Goal: Communication & Community: Participate in discussion

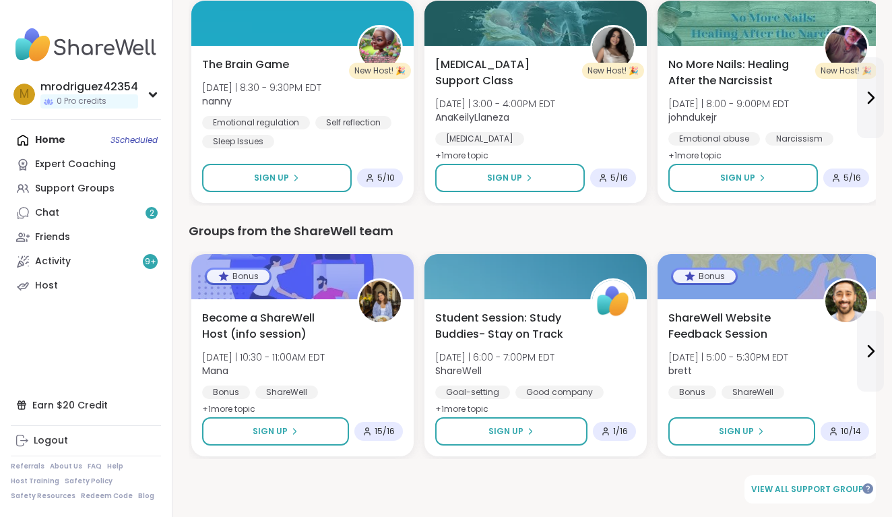
click at [129, 138] on div "Home 3 Scheduled Expert Coaching Support Groups Chat 2 Friends Activity 9 + Host" at bounding box center [86, 213] width 150 height 170
click at [128, 137] on div "Home 3 Scheduled Expert Coaching Support Groups Chat 2 Friends Activity 9 + Host" at bounding box center [86, 213] width 150 height 170
click at [41, 133] on div "Home 3 Scheduled Expert Coaching Support Groups Chat 2 Friends Activity 9 + Host" at bounding box center [86, 213] width 150 height 170
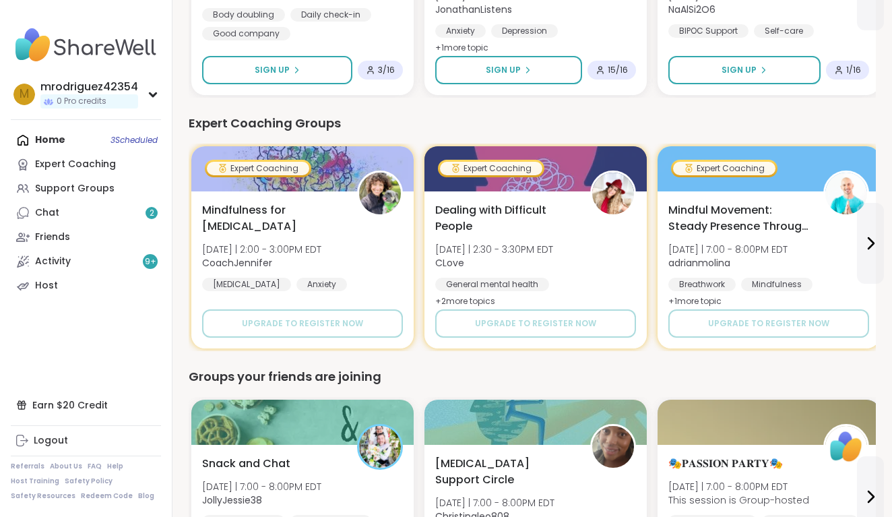
scroll to position [843, 0]
click at [132, 137] on div "Home 3 Scheduled Expert Coaching Support Groups Chat 2 Friends Activity 9 + Host" at bounding box center [86, 213] width 150 height 170
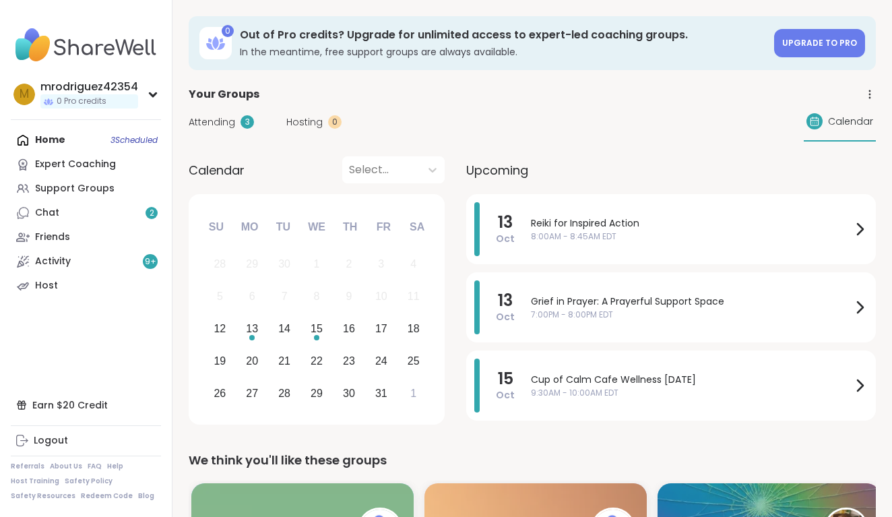
scroll to position [0, 0]
click at [577, 304] on span "Grief in Prayer: A Prayerful Support Space" at bounding box center [691, 301] width 321 height 14
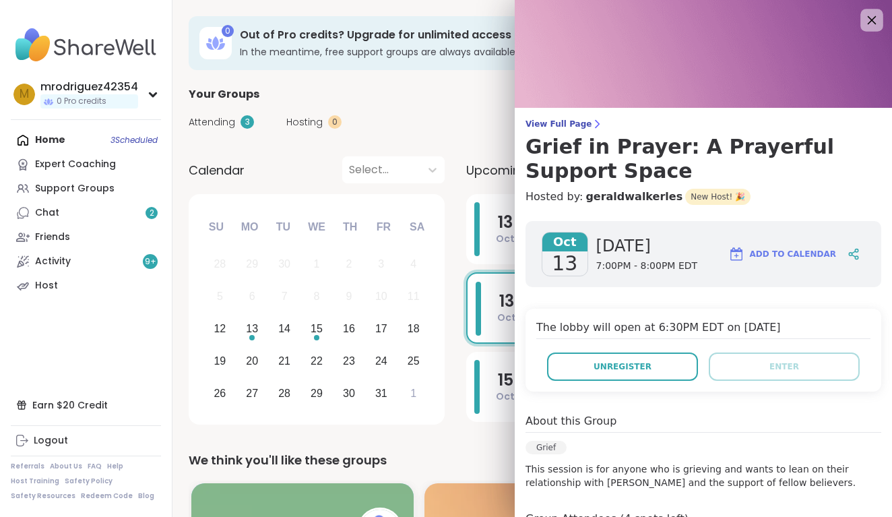
click at [870, 16] on icon at bounding box center [871, 19] width 17 height 17
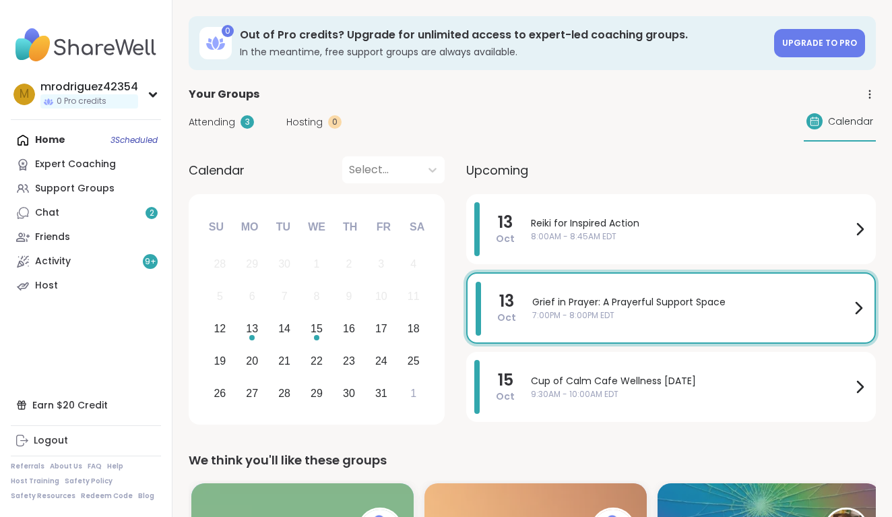
click at [424, 111] on div "Attending 3 Hosting 0 Calendar" at bounding box center [532, 121] width 687 height 39
click at [424, 110] on div "Attending 3 Hosting 0 Calendar" at bounding box center [532, 121] width 687 height 39
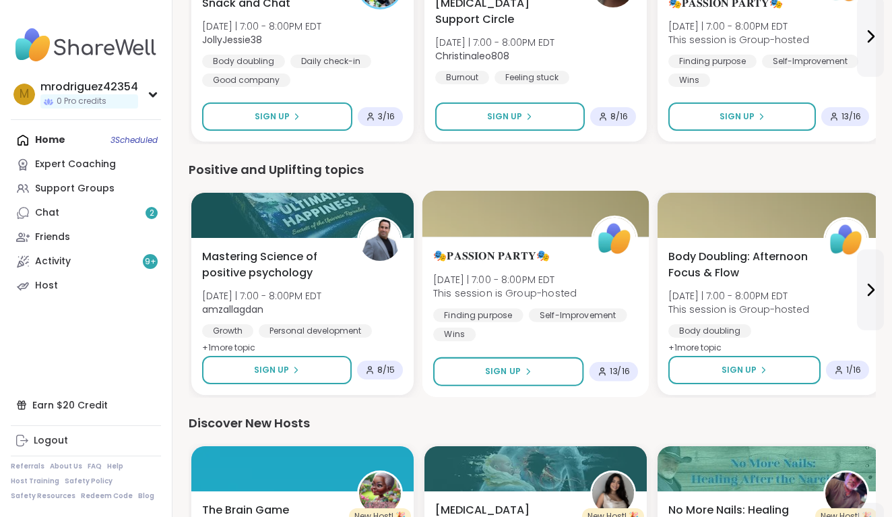
scroll to position [1304, 0]
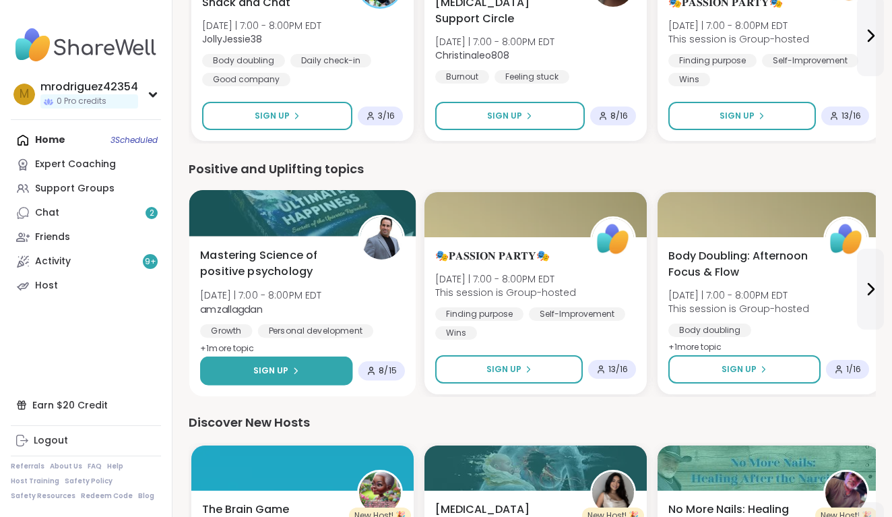
click at [280, 366] on span "Sign Up" at bounding box center [271, 370] width 36 height 12
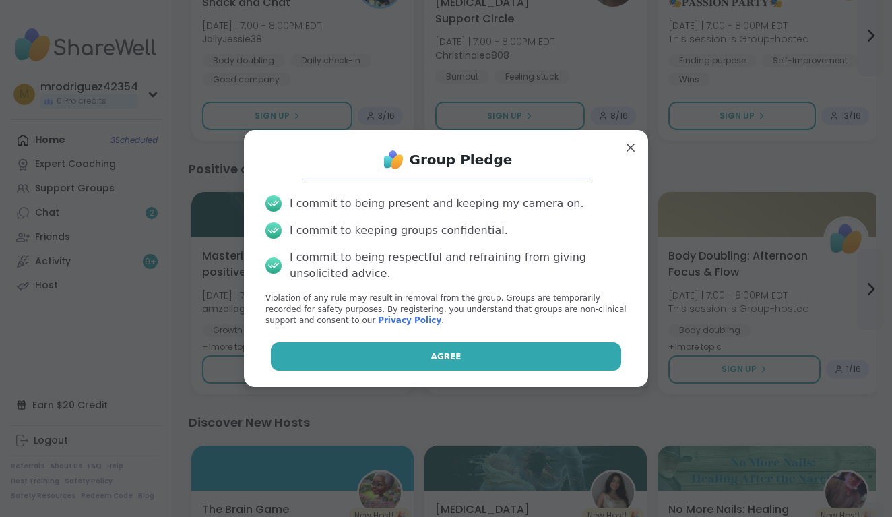
click at [456, 354] on span "Agree" at bounding box center [446, 356] width 30 height 12
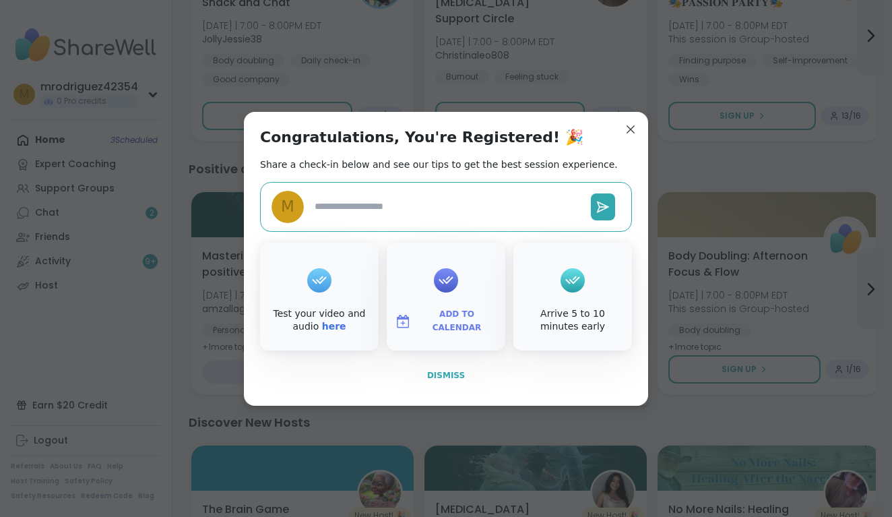
type textarea "*"
click at [447, 374] on span "Dismiss" at bounding box center [446, 374] width 38 height 9
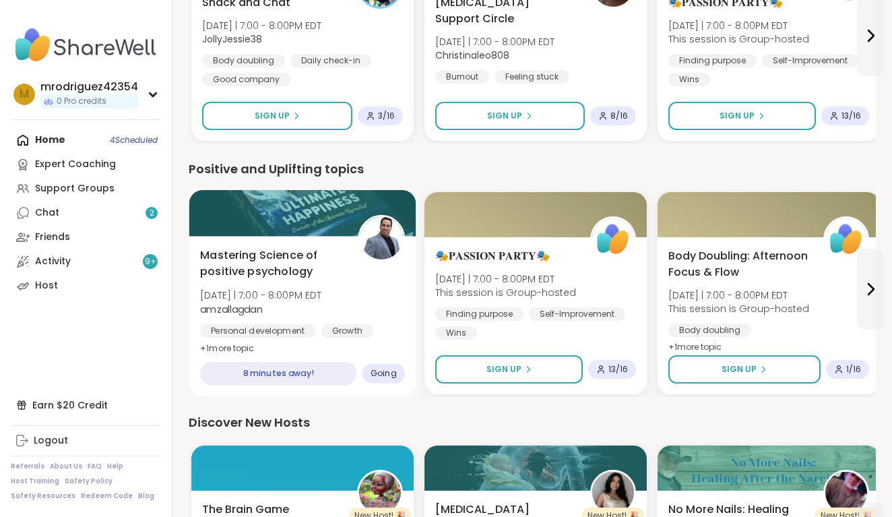
click at [382, 370] on span "Going" at bounding box center [383, 373] width 26 height 11
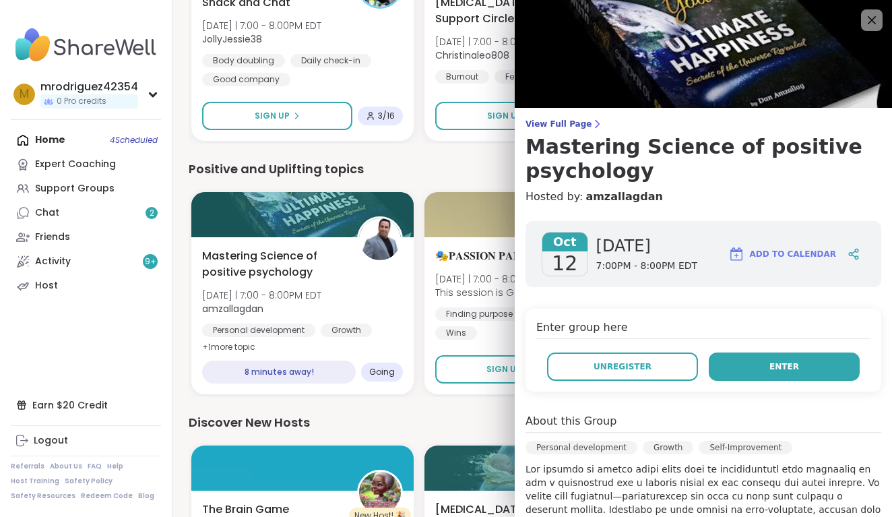
click at [775, 362] on span "Enter" at bounding box center [784, 366] width 30 height 12
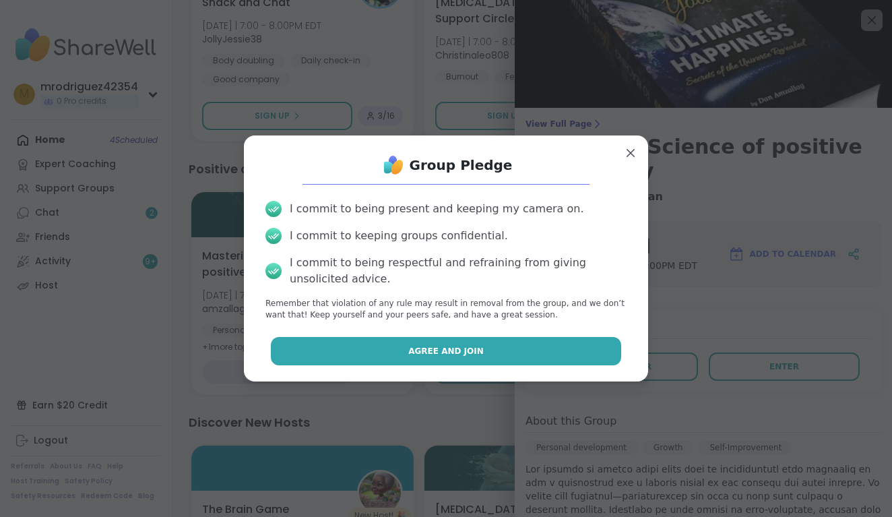
click at [441, 350] on span "Agree and Join" at bounding box center [445, 351] width 75 height 12
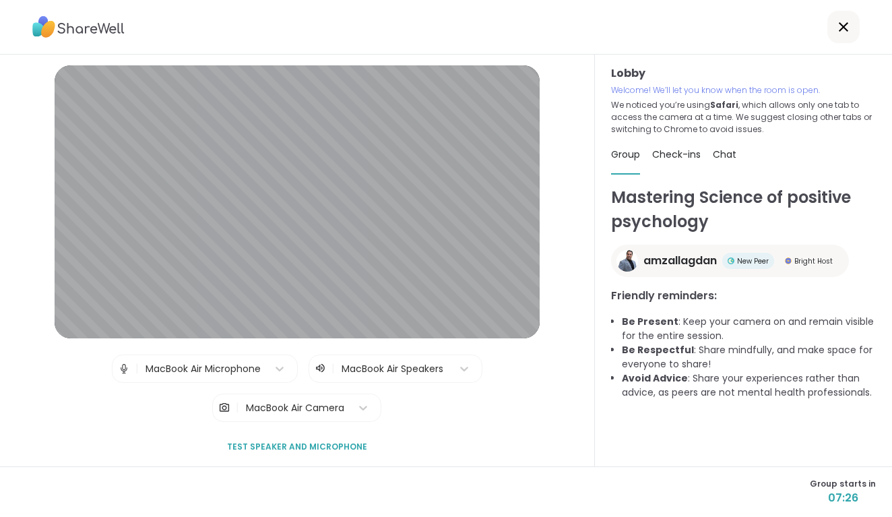
click at [265, 445] on span "Test speaker and microphone" at bounding box center [297, 447] width 140 height 12
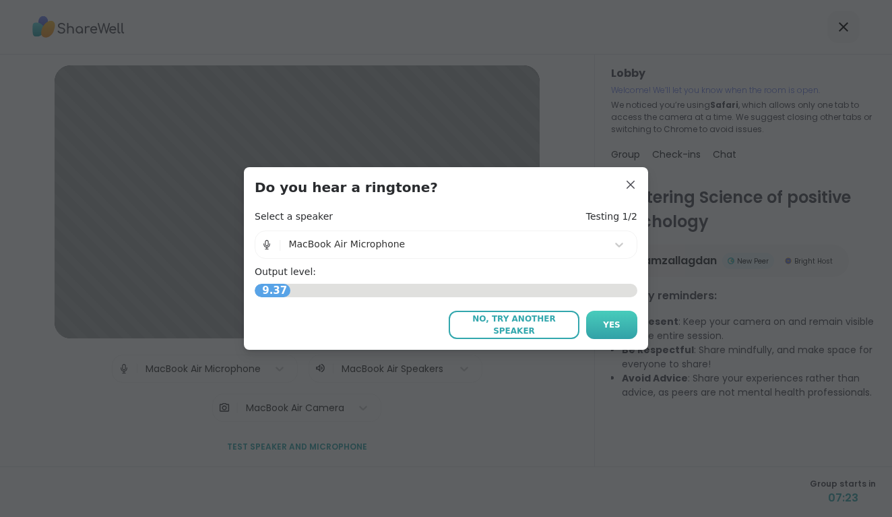
click at [614, 321] on span "Yes" at bounding box center [612, 325] width 18 height 12
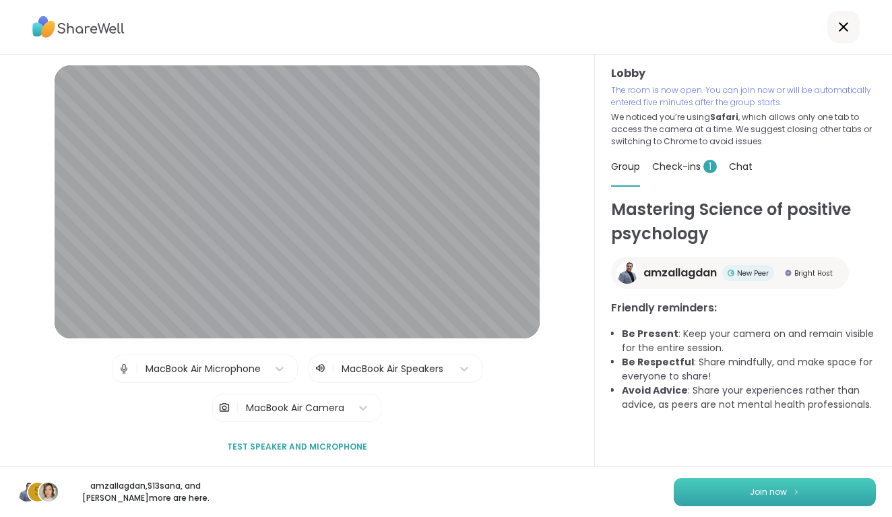
click at [744, 488] on button "Join now" at bounding box center [775, 492] width 202 height 28
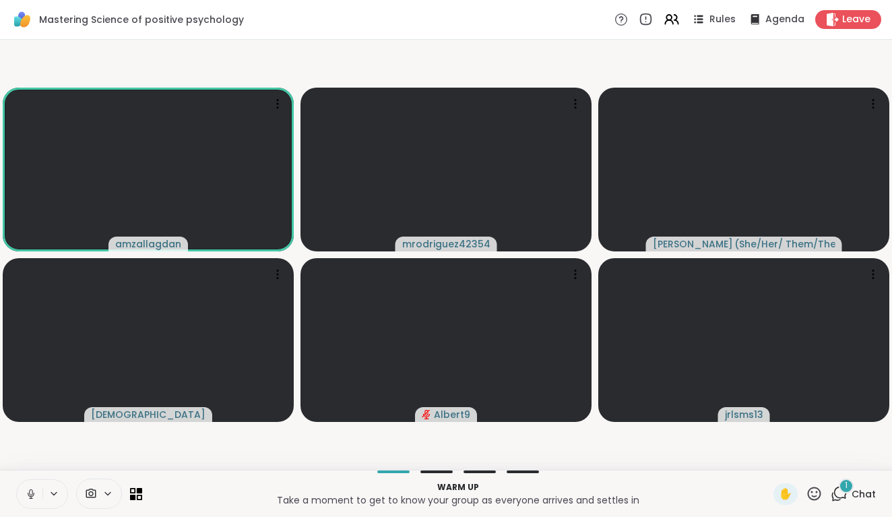
click at [849, 483] on div "1" at bounding box center [846, 485] width 15 height 15
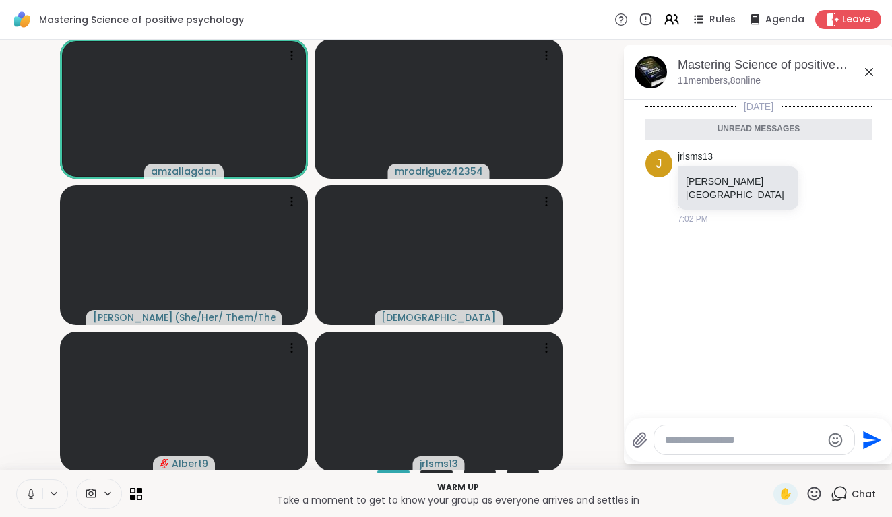
click at [696, 439] on textarea "Type your message" at bounding box center [743, 439] width 157 height 13
type textarea "**********"
click at [871, 436] on icon "Send" at bounding box center [874, 439] width 18 height 18
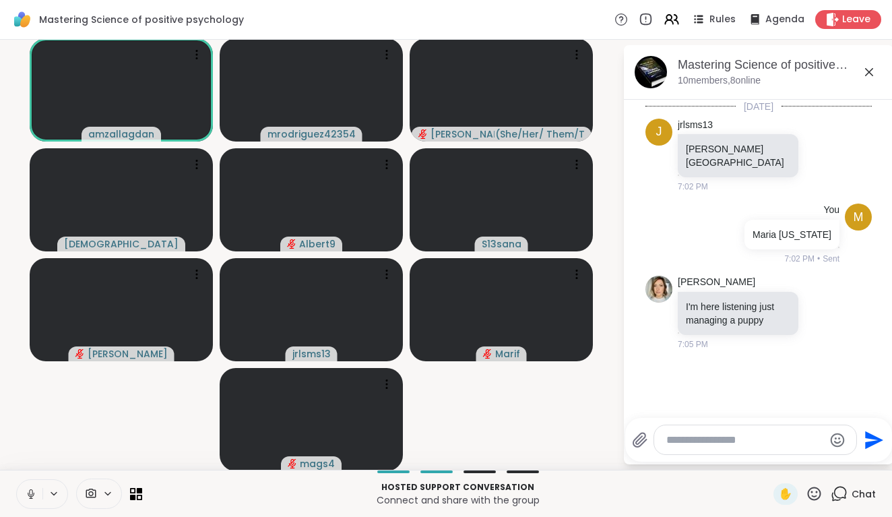
click at [30, 490] on icon at bounding box center [30, 492] width 3 height 6
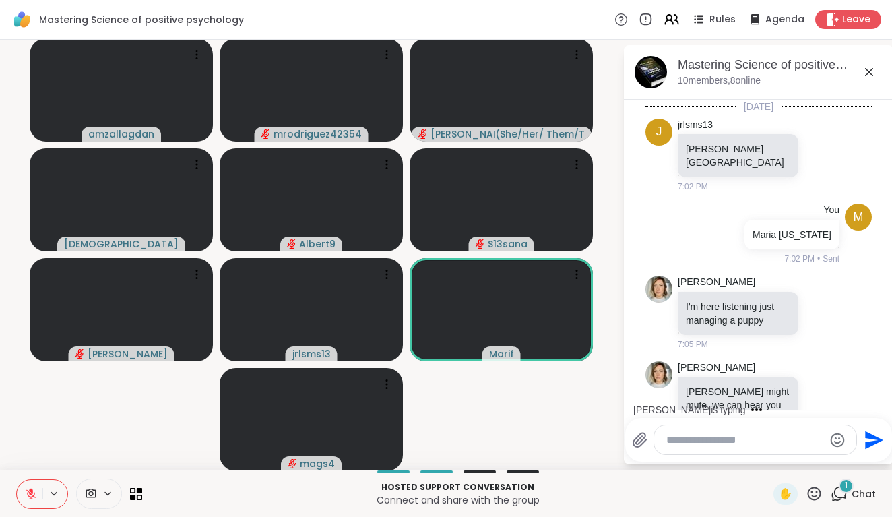
scroll to position [16, 0]
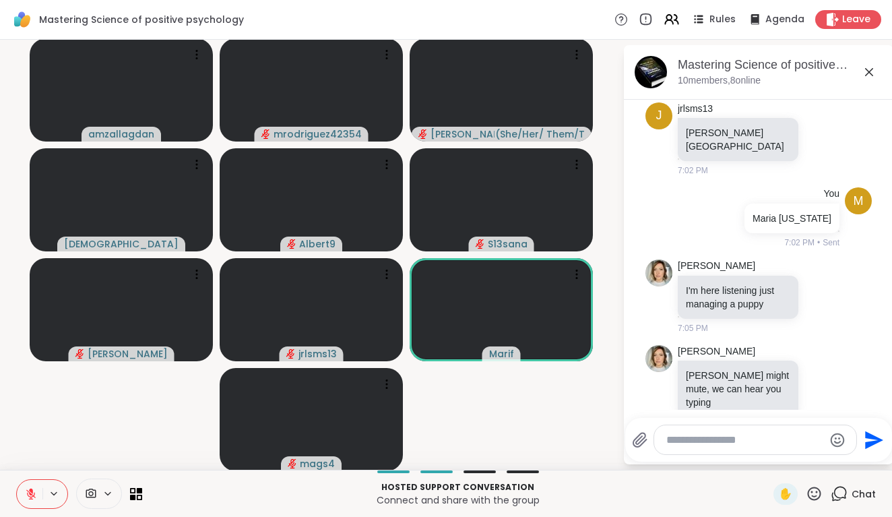
click at [28, 488] on icon at bounding box center [31, 494] width 12 height 12
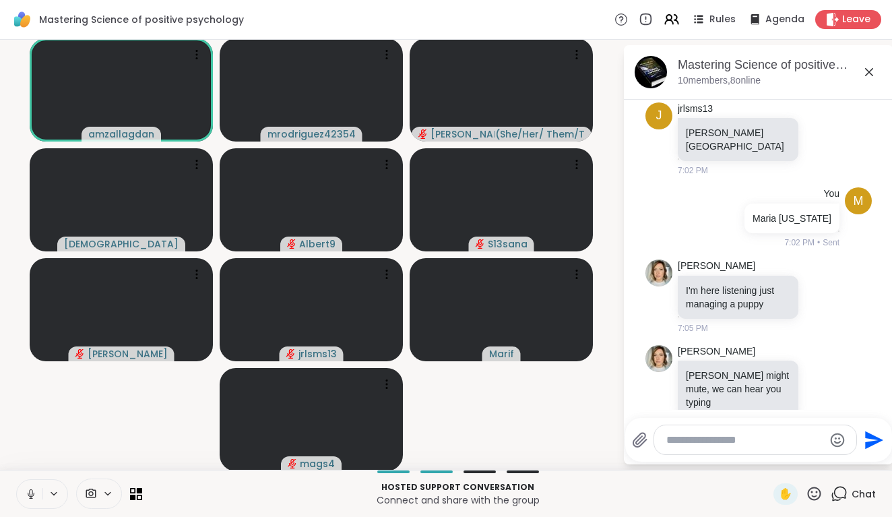
click at [31, 491] on icon at bounding box center [31, 494] width 12 height 12
click at [30, 488] on icon at bounding box center [31, 490] width 4 height 5
click at [31, 490] on icon at bounding box center [31, 494] width 12 height 12
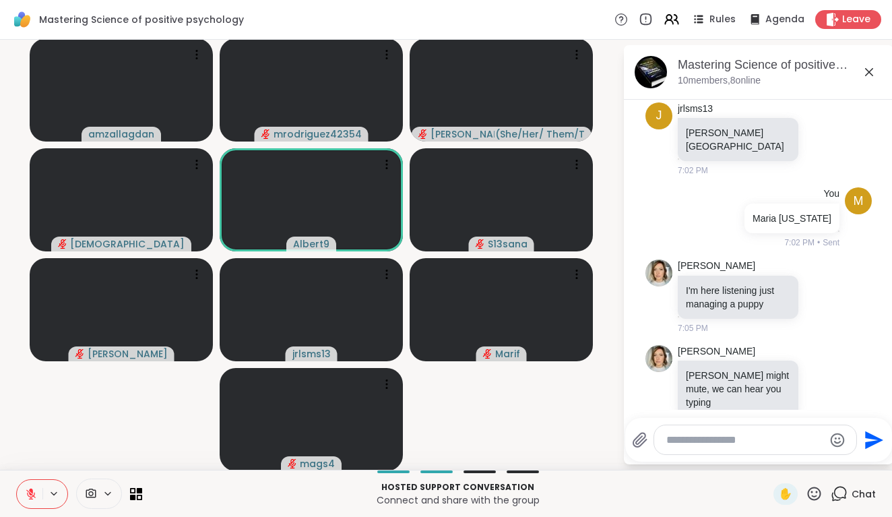
click at [812, 490] on icon at bounding box center [814, 493] width 17 height 17
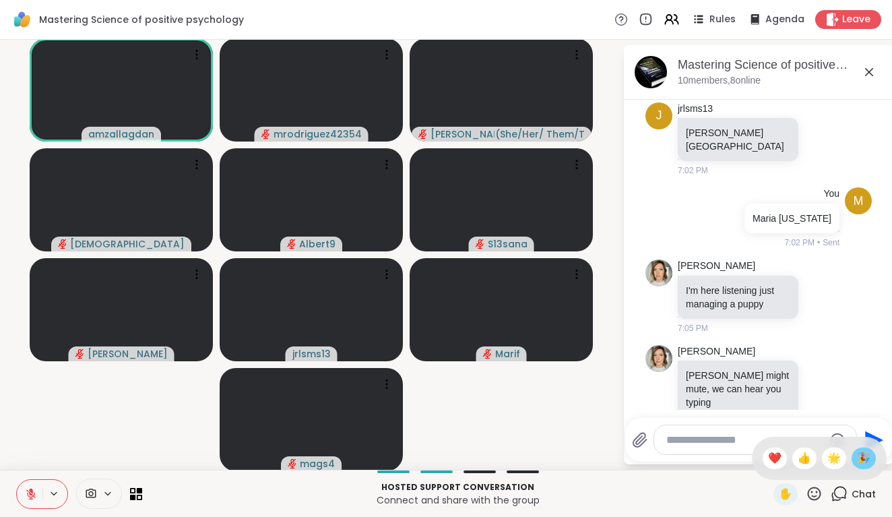
click at [864, 453] on span "🎉" at bounding box center [863, 458] width 13 height 16
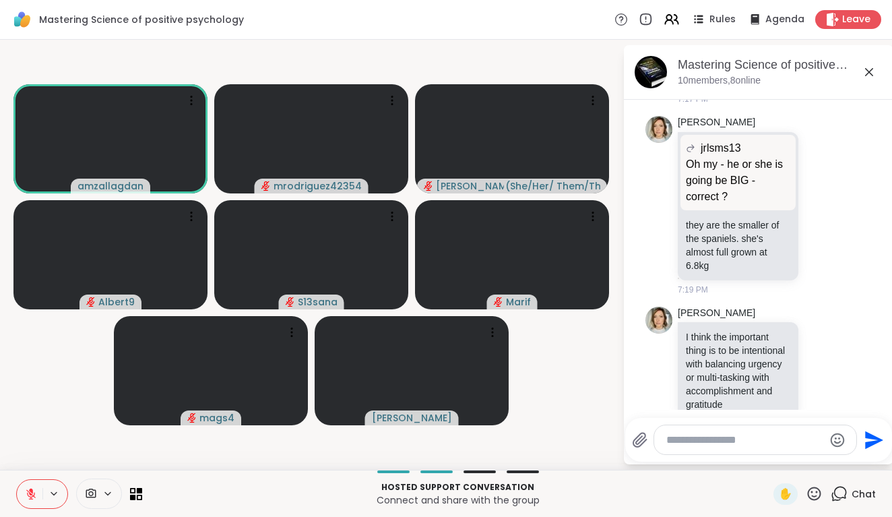
scroll to position [729, 0]
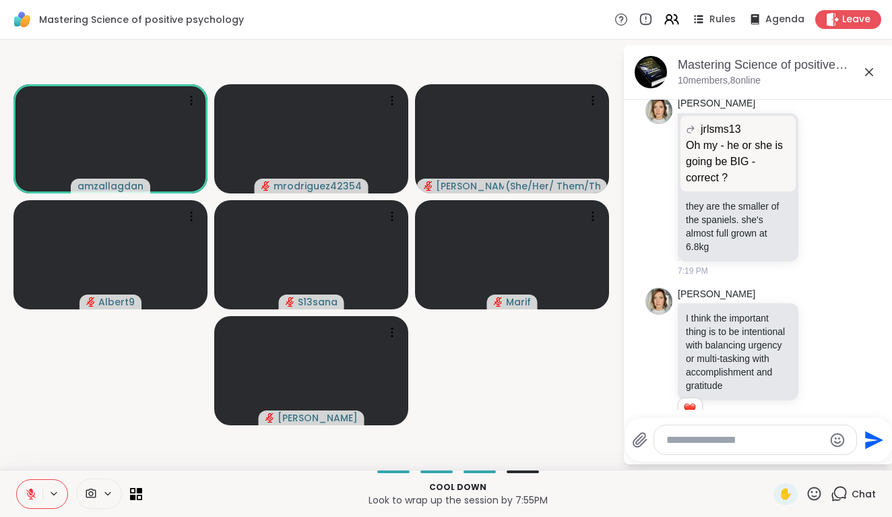
click at [672, 438] on textarea "Type your message" at bounding box center [744, 439] width 157 height 13
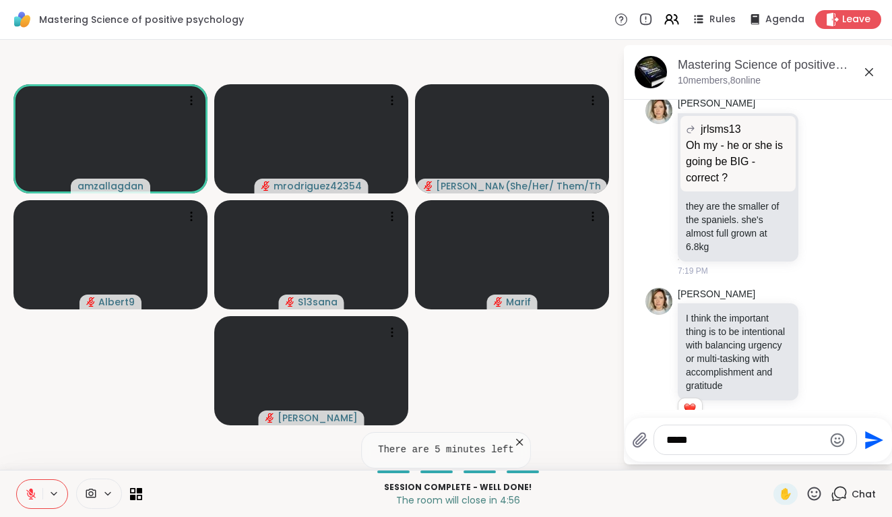
type textarea "******"
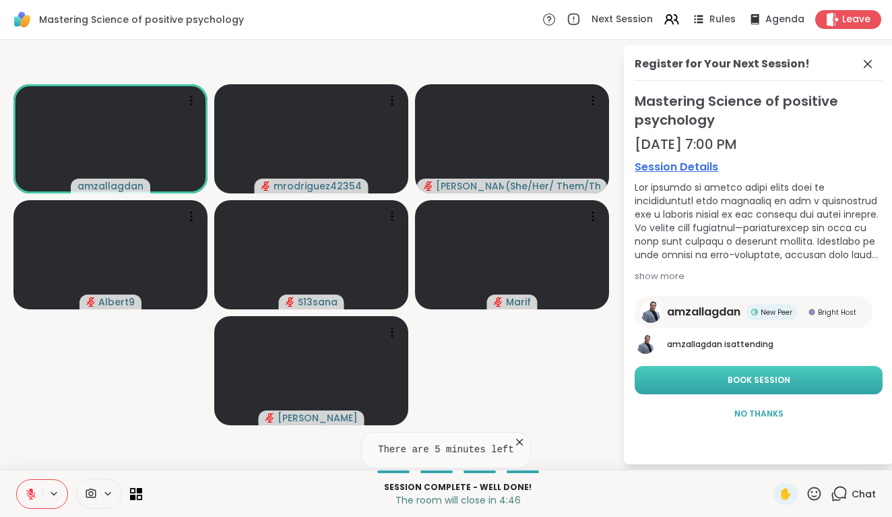
click at [760, 378] on span "Book Session" at bounding box center [759, 380] width 63 height 12
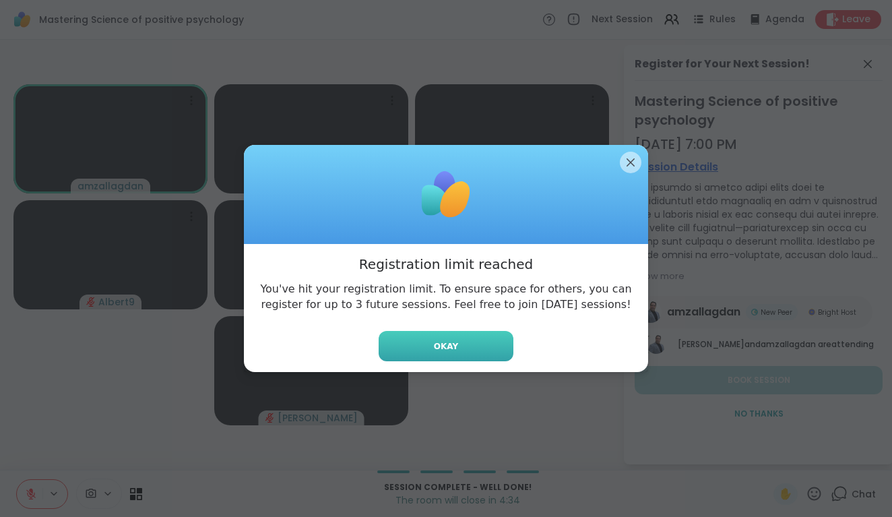
click at [443, 344] on span "Okay" at bounding box center [446, 346] width 24 height 12
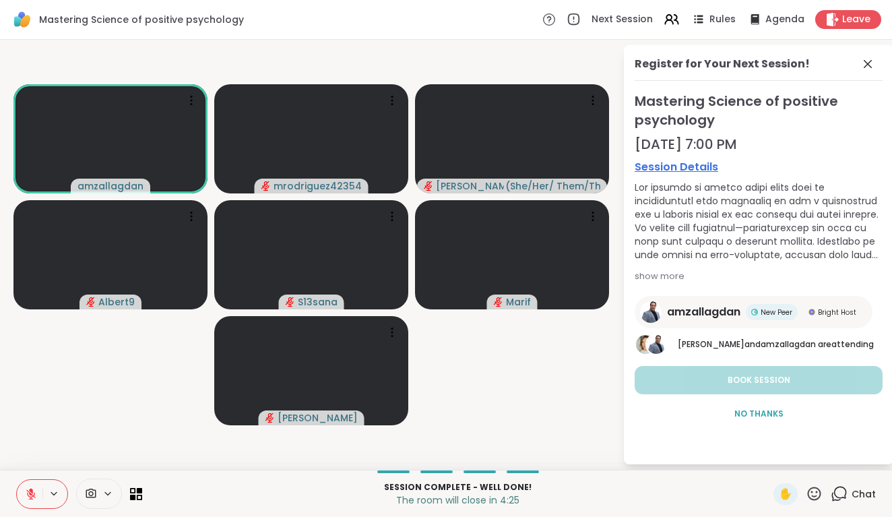
click at [839, 492] on icon at bounding box center [839, 493] width 17 height 17
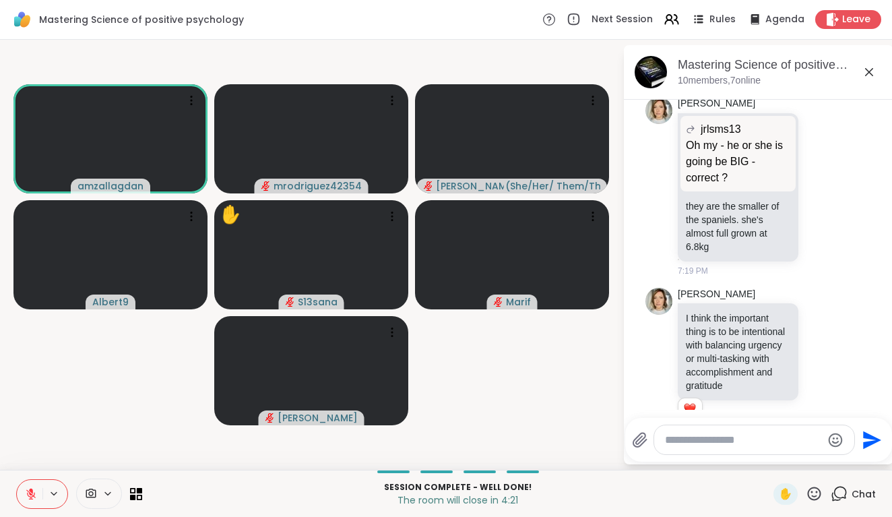
click at [30, 490] on icon at bounding box center [31, 490] width 4 height 5
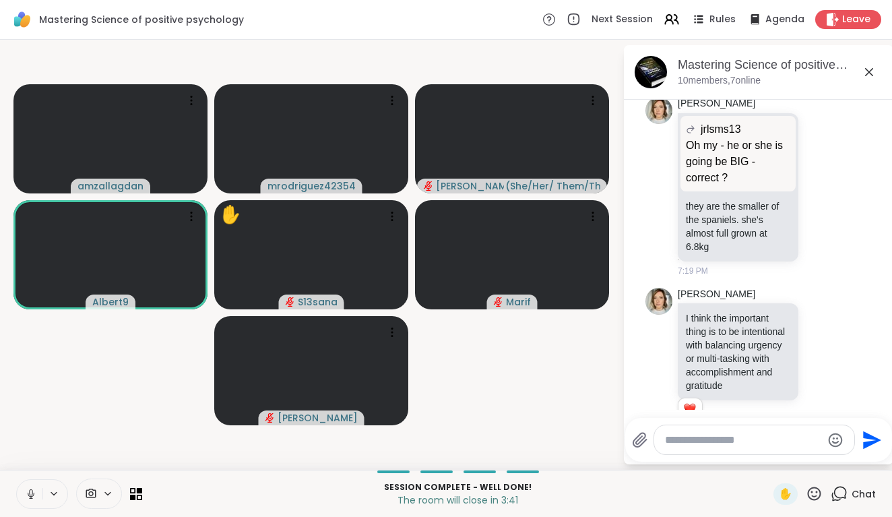
scroll to position [1118, 0]
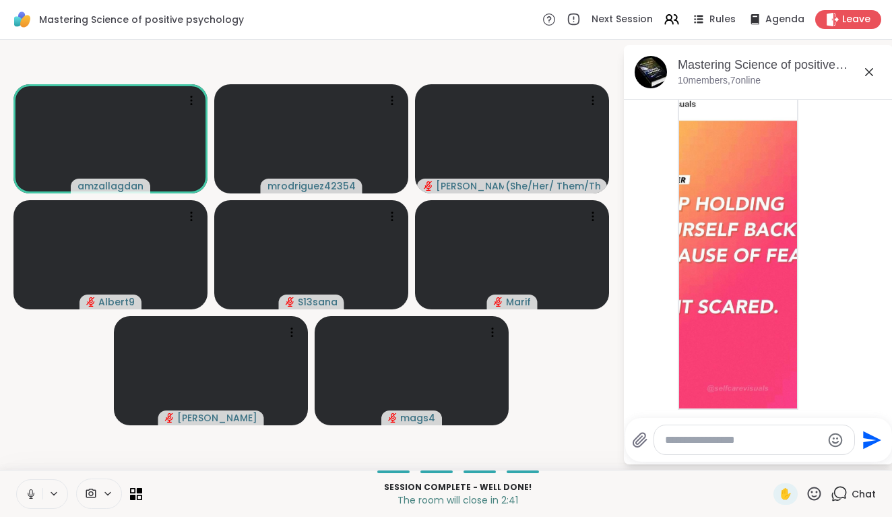
click at [30, 491] on icon at bounding box center [31, 494] width 12 height 12
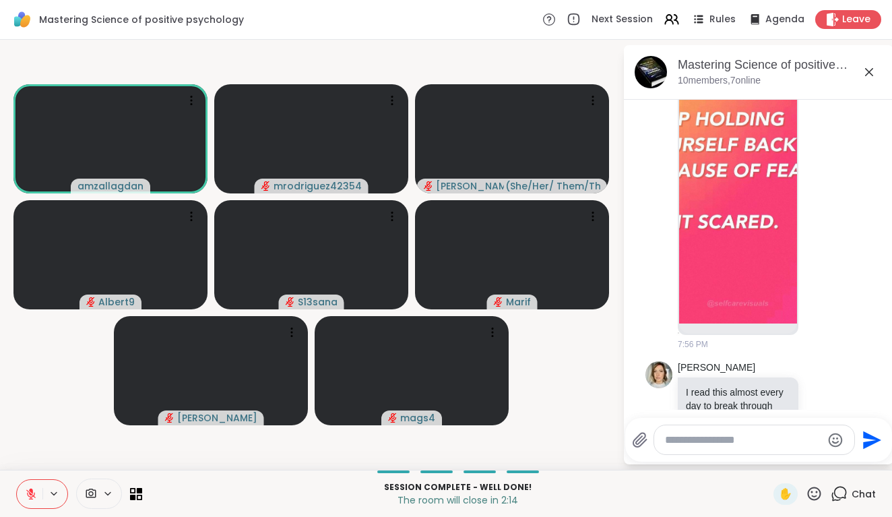
scroll to position [1221, 0]
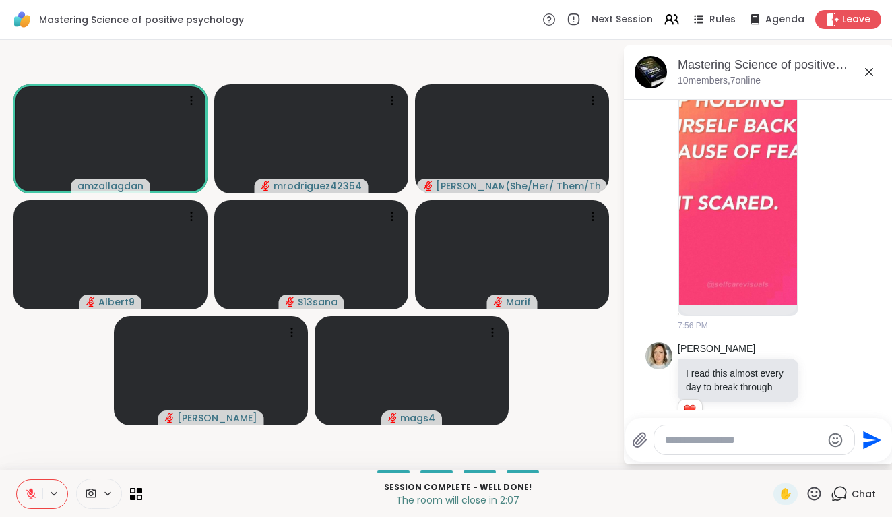
click at [836, 490] on icon at bounding box center [840, 492] width 13 height 12
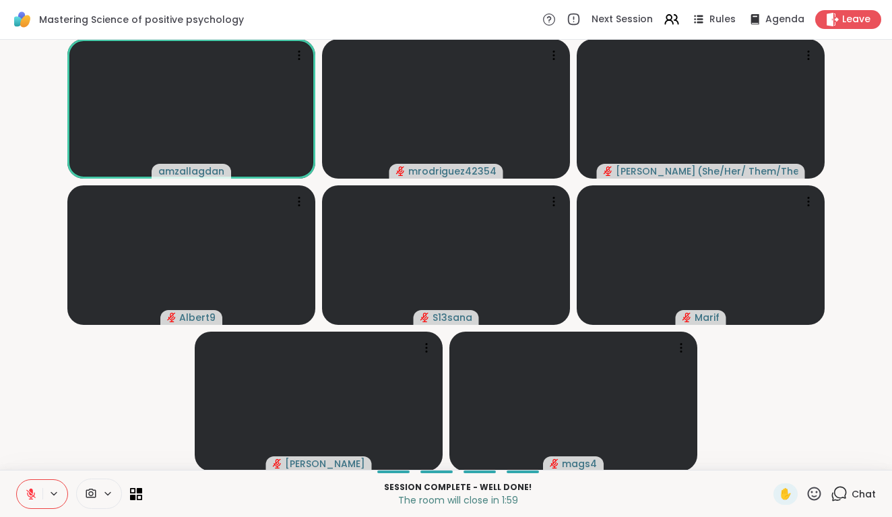
click at [811, 490] on icon at bounding box center [814, 493] width 17 height 17
click at [800, 457] on span "👍" at bounding box center [804, 458] width 13 height 16
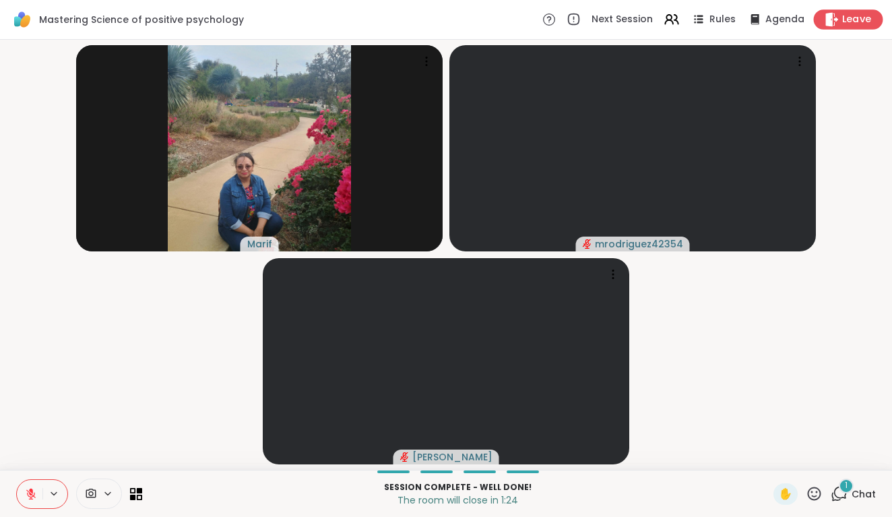
click at [851, 18] on span "Leave" at bounding box center [857, 20] width 30 height 14
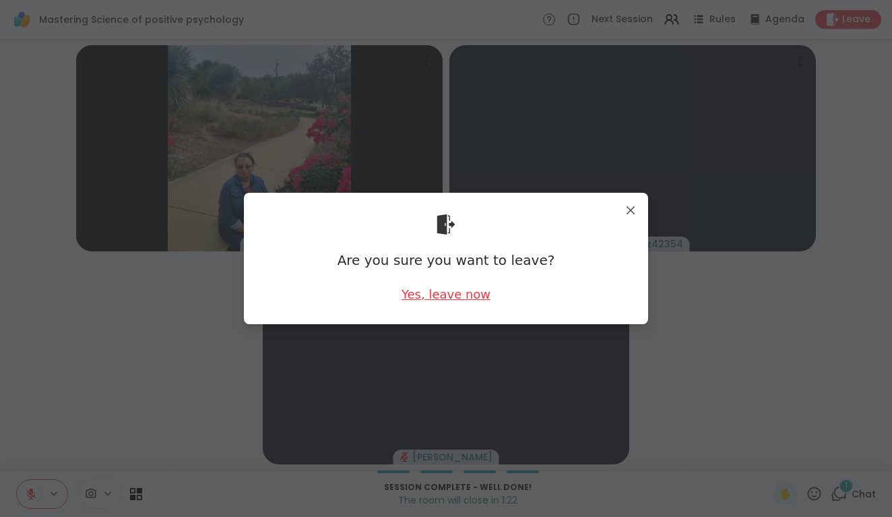
click at [440, 294] on div "Yes, leave now" at bounding box center [445, 294] width 89 height 17
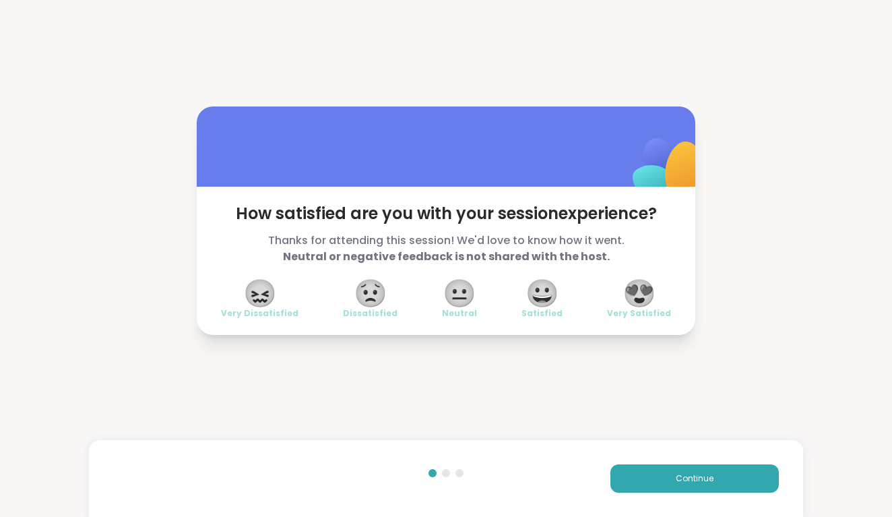
click at [643, 292] on span "😍" at bounding box center [639, 293] width 34 height 24
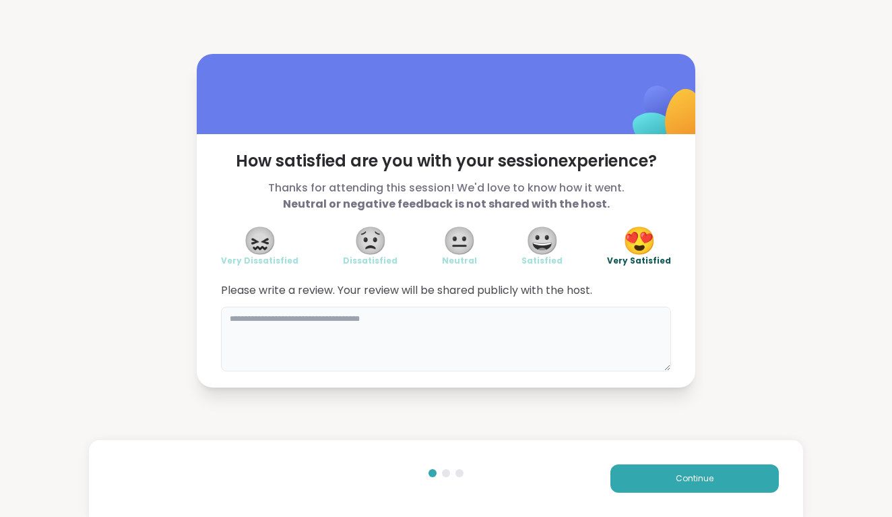
click at [389, 346] on textarea at bounding box center [446, 339] width 450 height 65
drag, startPoint x: 416, startPoint y: 307, endPoint x: 529, endPoint y: 327, distance: 115.6
click at [529, 327] on textarea "**********" at bounding box center [446, 339] width 450 height 65
type textarea "**********"
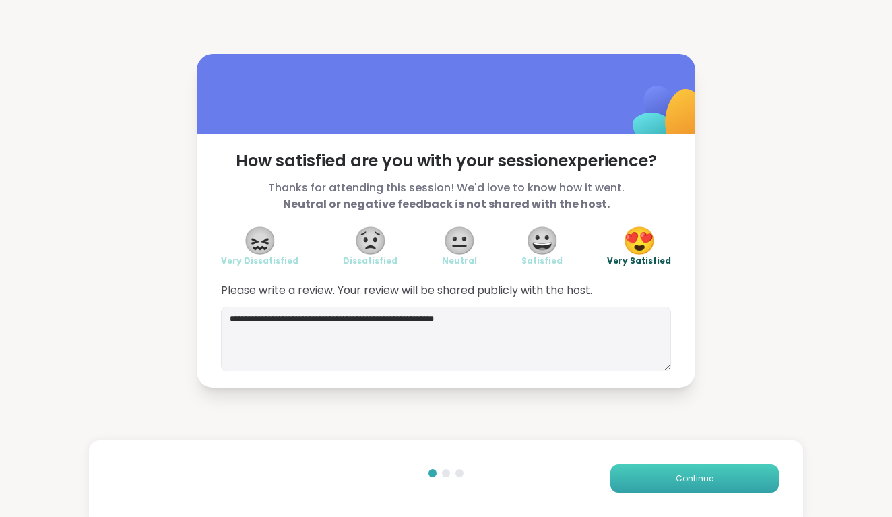
click at [641, 470] on button "Continue" at bounding box center [694, 478] width 168 height 28
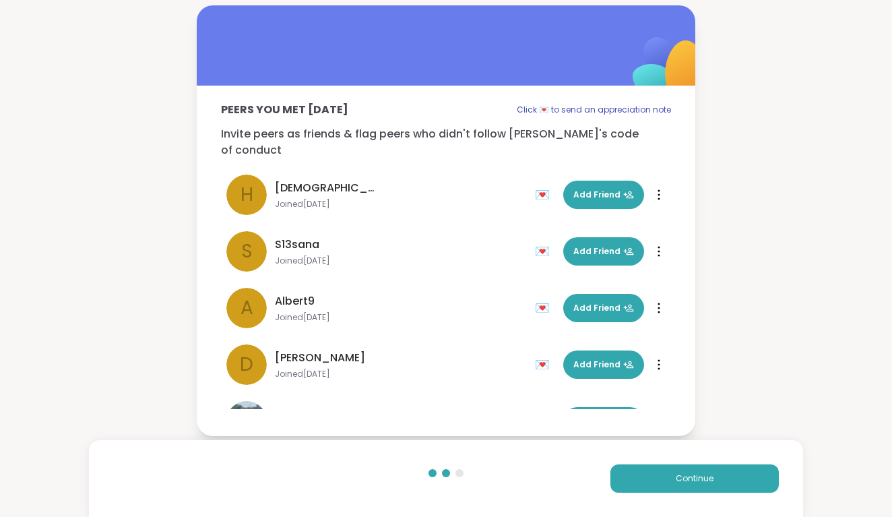
click at [470, 368] on span "Joined [DATE]" at bounding box center [401, 373] width 252 height 11
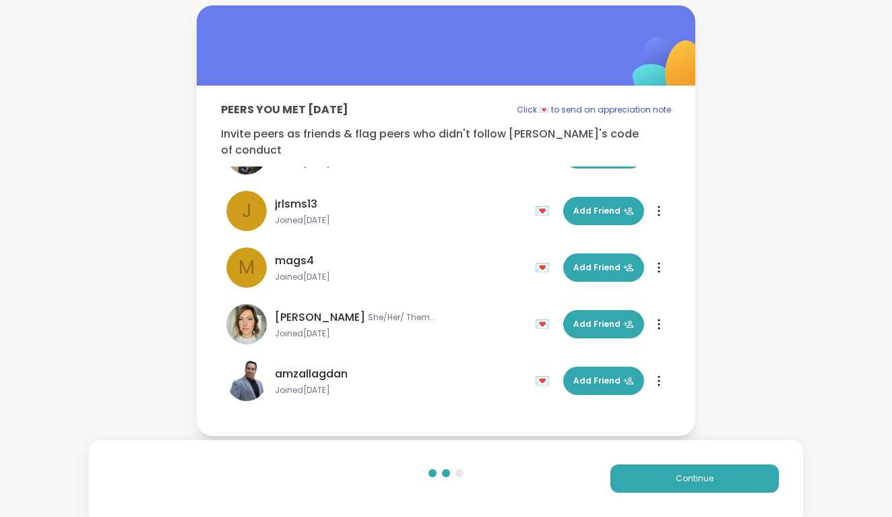
scroll to position [267, 0]
click at [610, 375] on span "Add Friend" at bounding box center [603, 381] width 61 height 12
click at [676, 478] on span "Continue" at bounding box center [695, 478] width 38 height 12
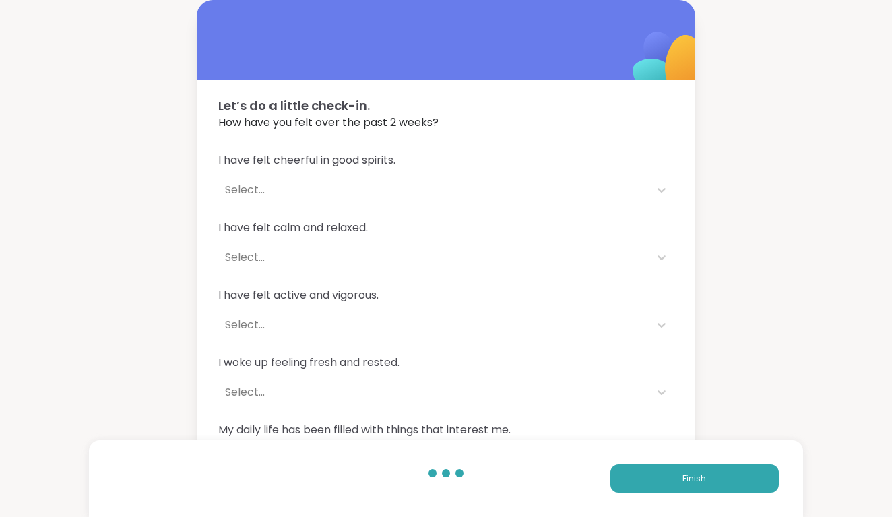
scroll to position [0, 0]
click at [240, 160] on span "I have felt cheerful in good spirits." at bounding box center [445, 160] width 455 height 16
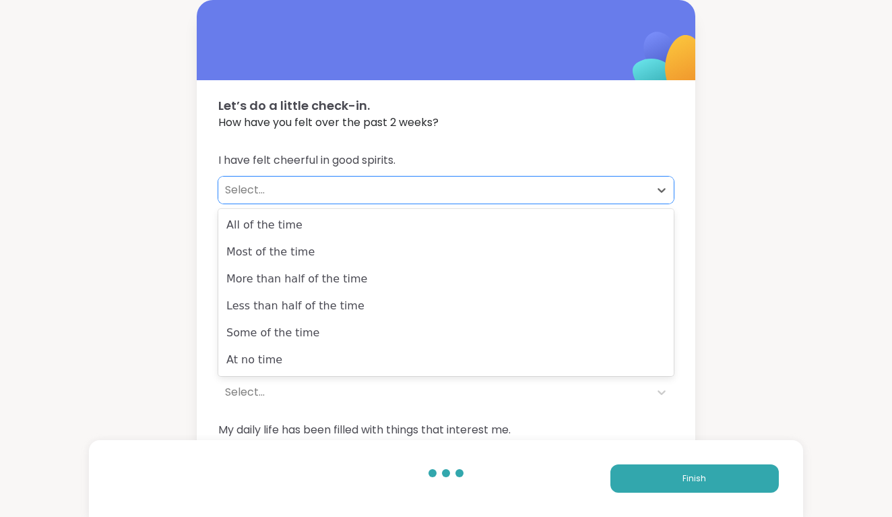
click at [245, 189] on div "Select..." at bounding box center [434, 190] width 418 height 16
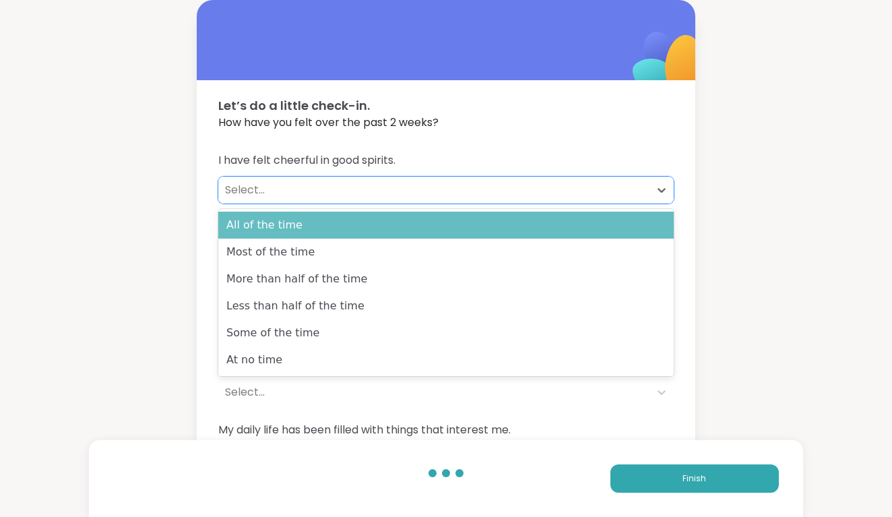
click at [246, 222] on div "All of the time" at bounding box center [445, 225] width 455 height 27
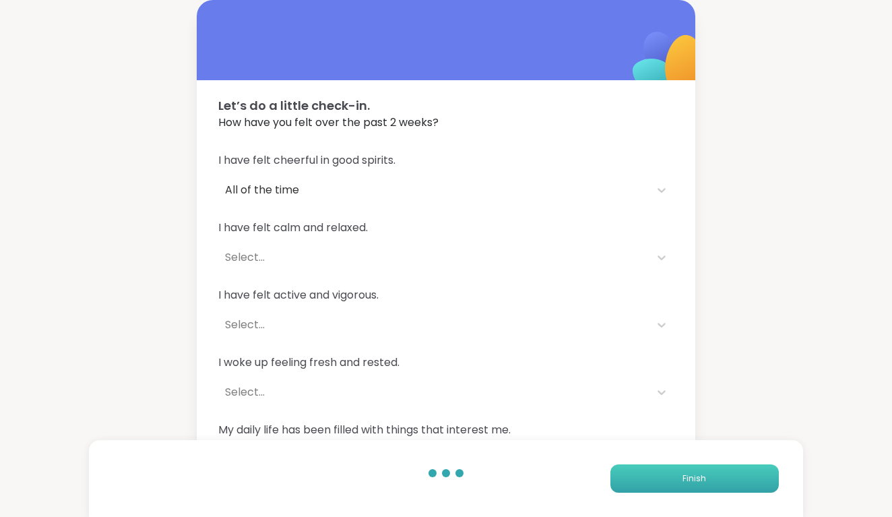
click at [672, 473] on button "Finish" at bounding box center [694, 478] width 168 height 28
